Goal: Communication & Community: Answer question/provide support

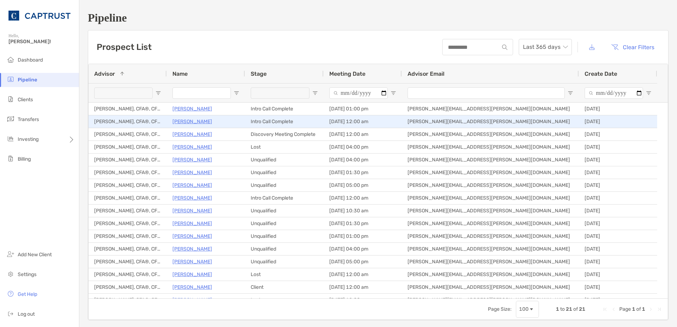
click at [188, 120] on p "[PERSON_NAME]" at bounding box center [192, 121] width 40 height 9
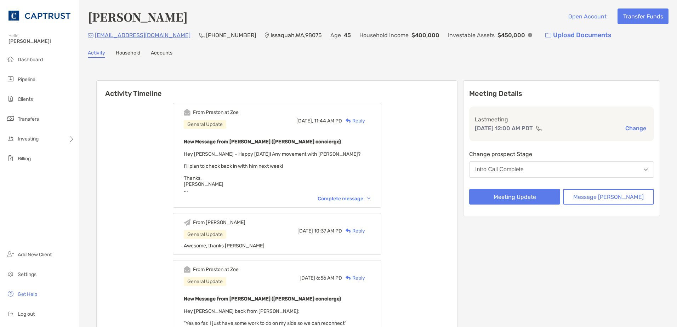
click at [351, 119] on img at bounding box center [347, 121] width 5 height 5
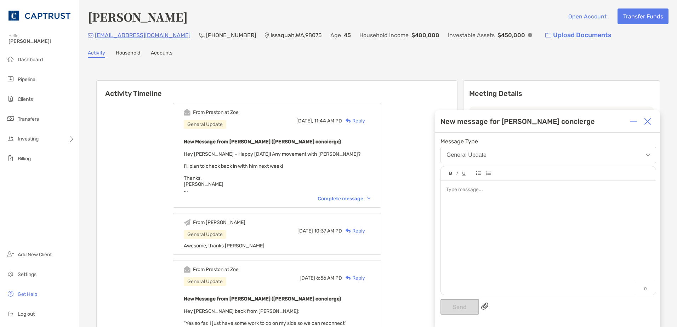
click at [508, 202] on div at bounding box center [548, 234] width 215 height 107
click at [465, 312] on button "Send" at bounding box center [459, 307] width 39 height 16
